Goal: Find specific page/section: Find specific page/section

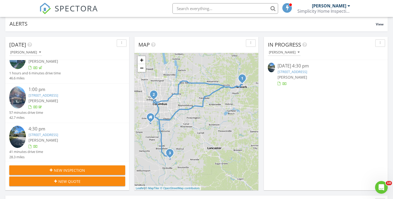
scroll to position [16, 0]
click at [58, 135] on link "2817 Walnut Creek Pike, Circleville, OH 43113" at bounding box center [44, 134] width 30 height 5
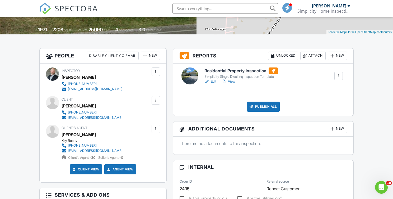
click at [236, 71] on h6 "Residential Property Inspection" at bounding box center [242, 70] width 74 height 7
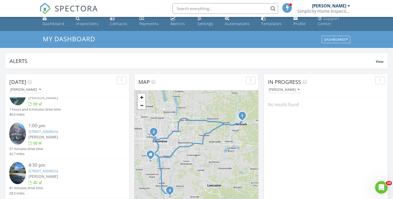
scroll to position [6, 0]
